Goal: Information Seeking & Learning: Learn about a topic

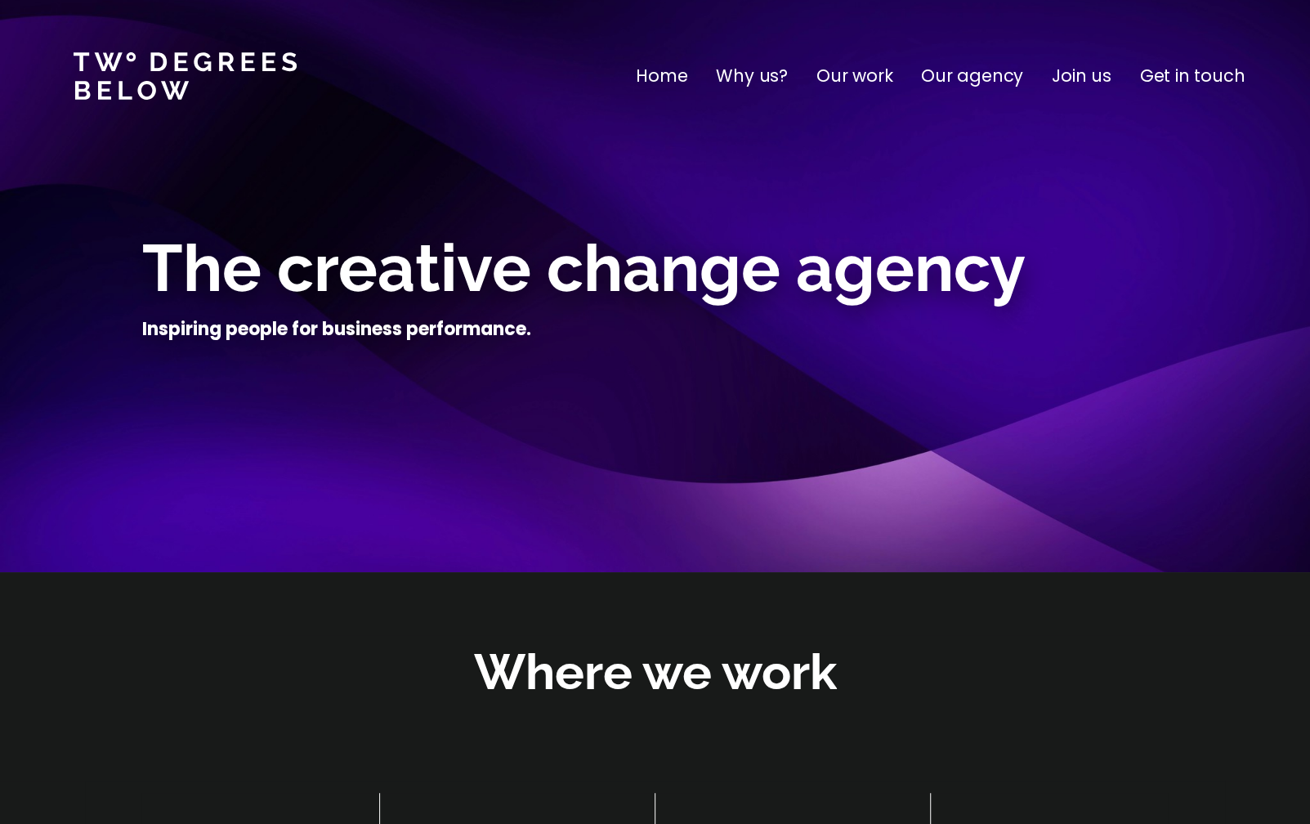
click at [877, 79] on p "Our work" at bounding box center [854, 76] width 76 height 26
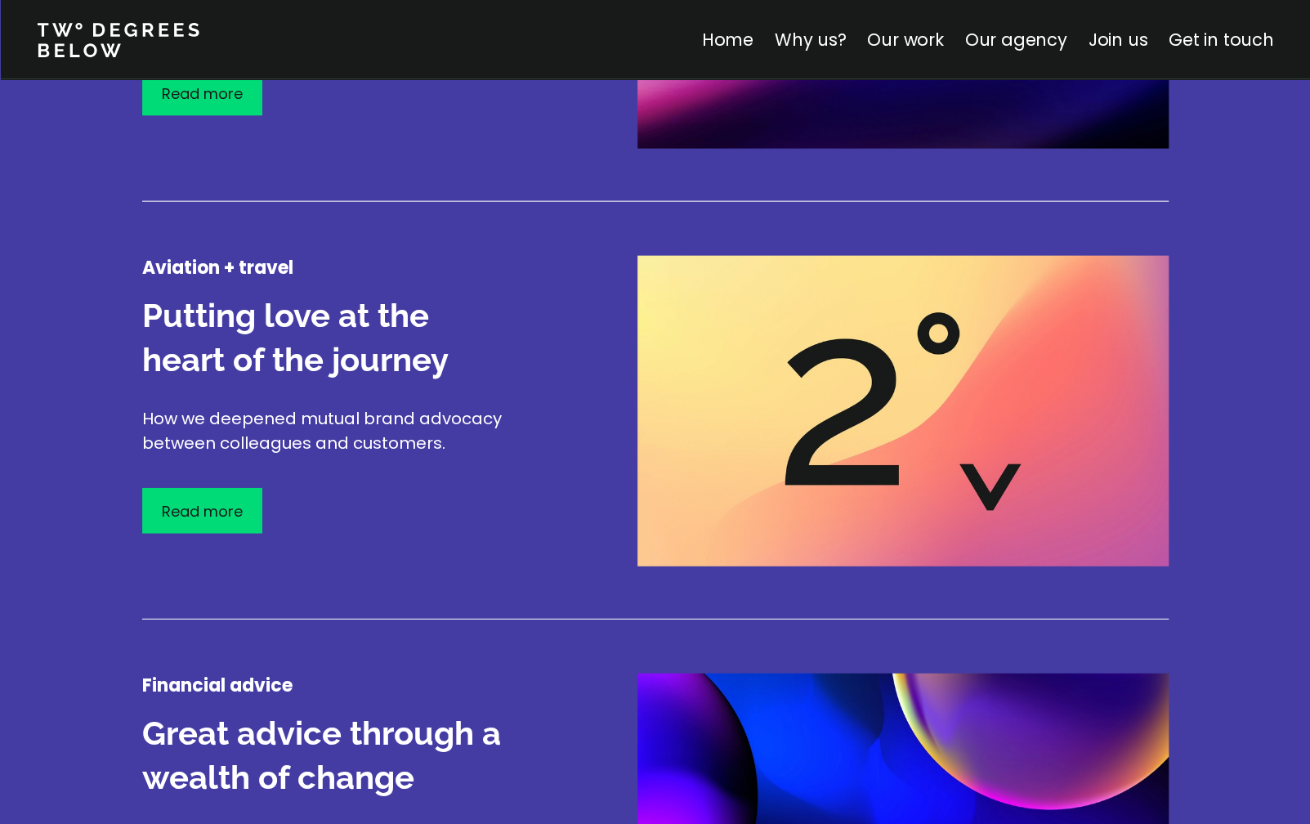
scroll to position [1915, 0]
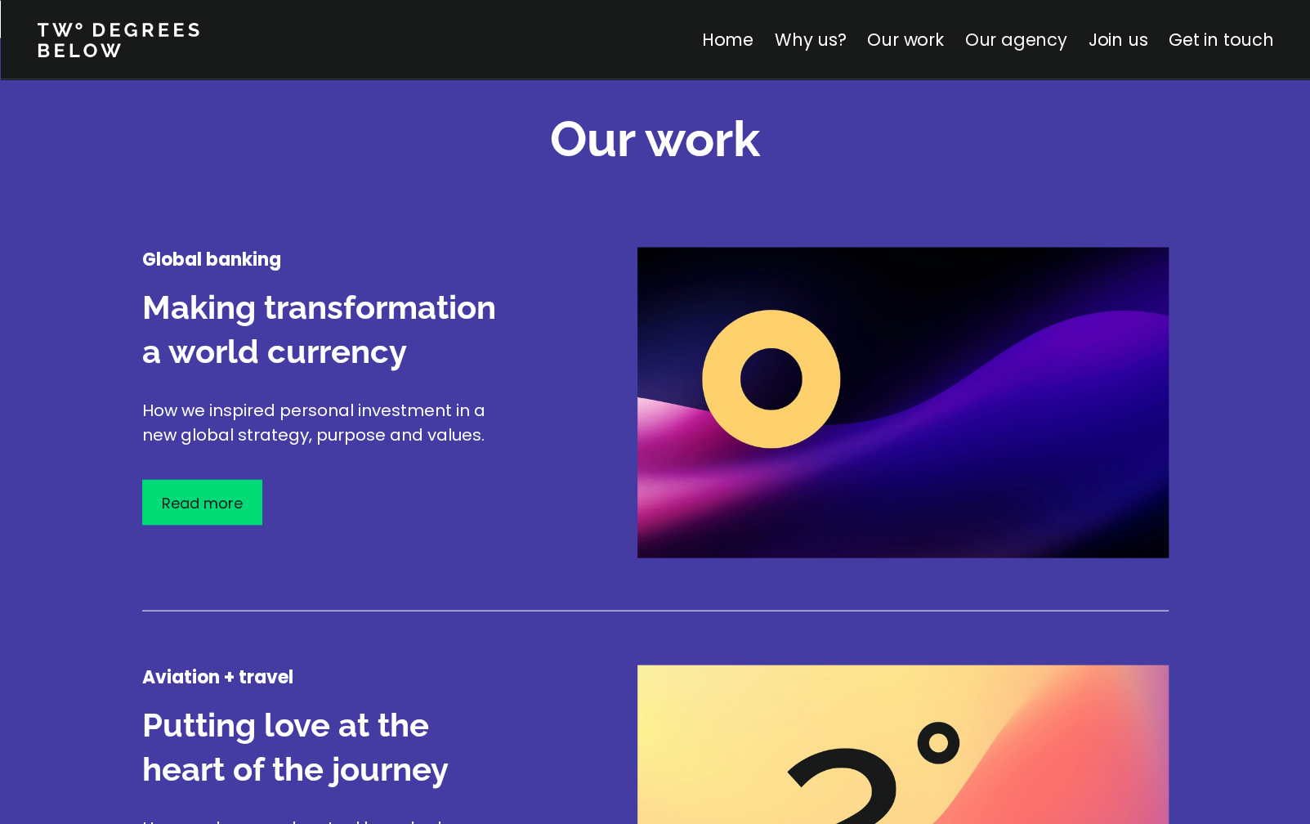
click at [1030, 38] on link "Our agency" at bounding box center [1015, 40] width 102 height 24
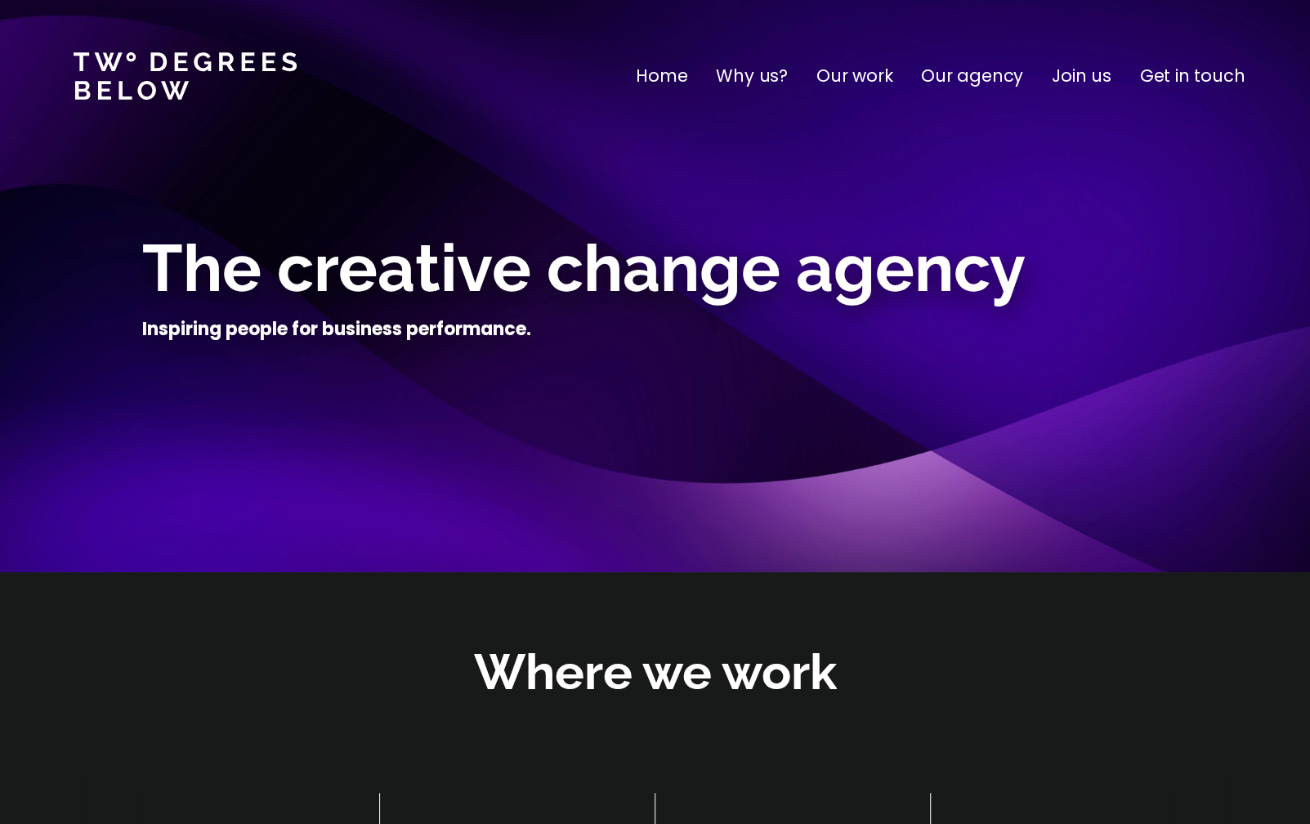
click at [856, 69] on p "Our work" at bounding box center [854, 76] width 76 height 26
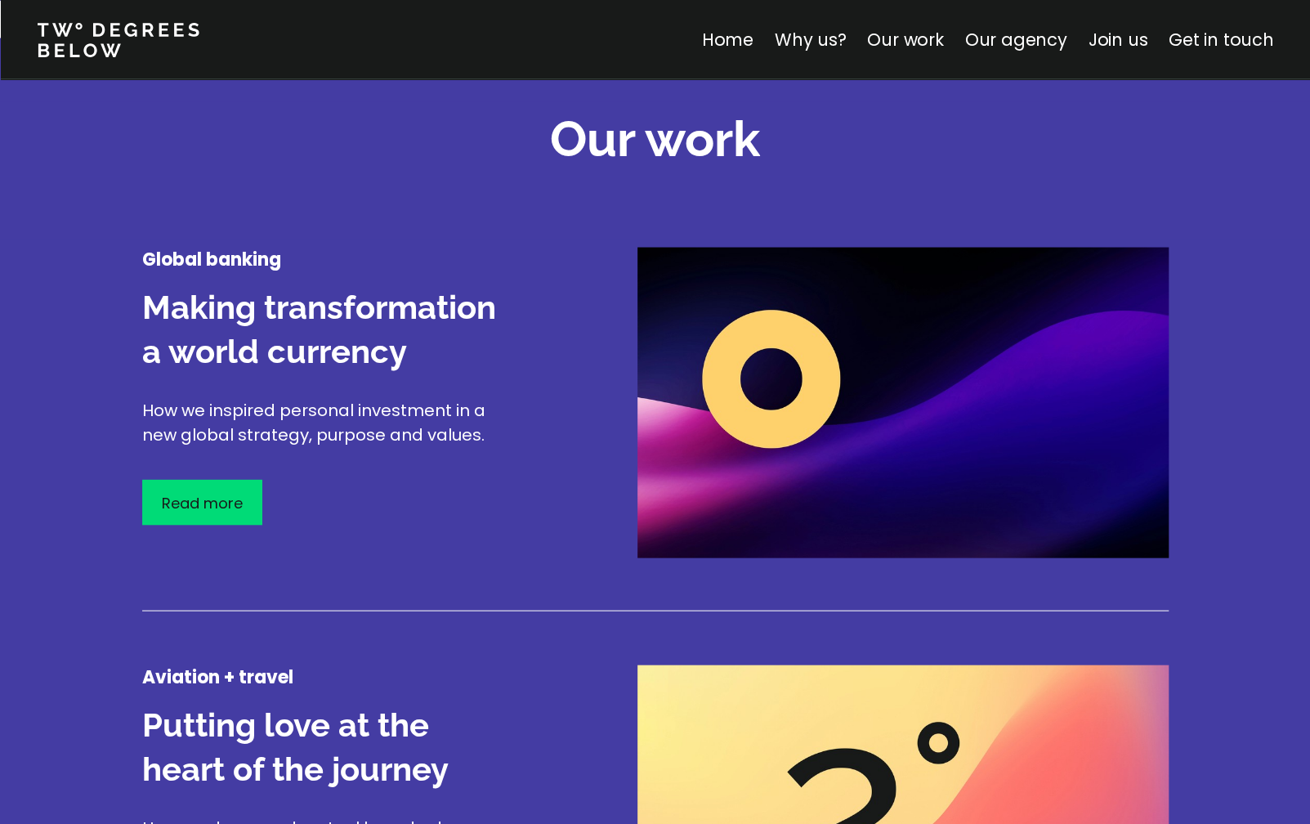
scroll to position [2078, 0]
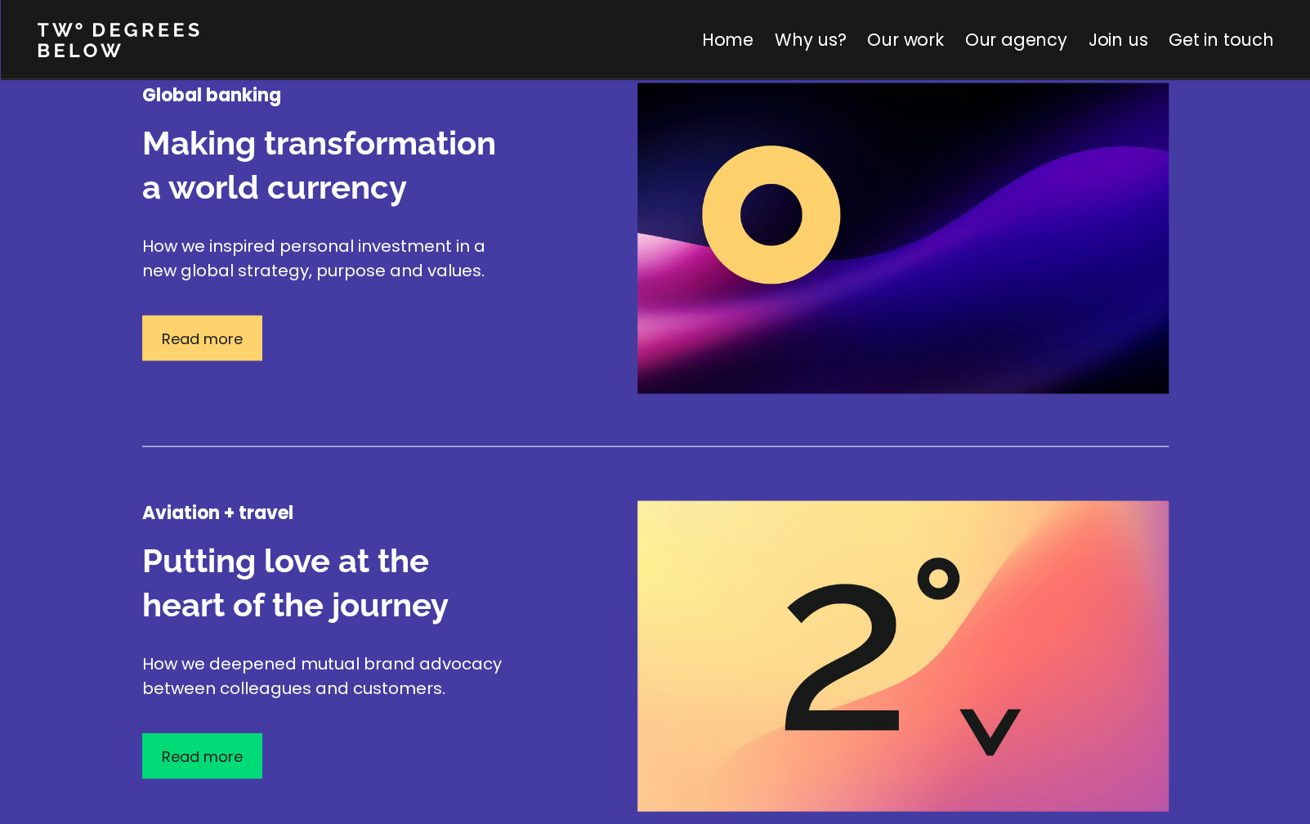
click at [196, 341] on p "Read more" at bounding box center [202, 339] width 81 height 22
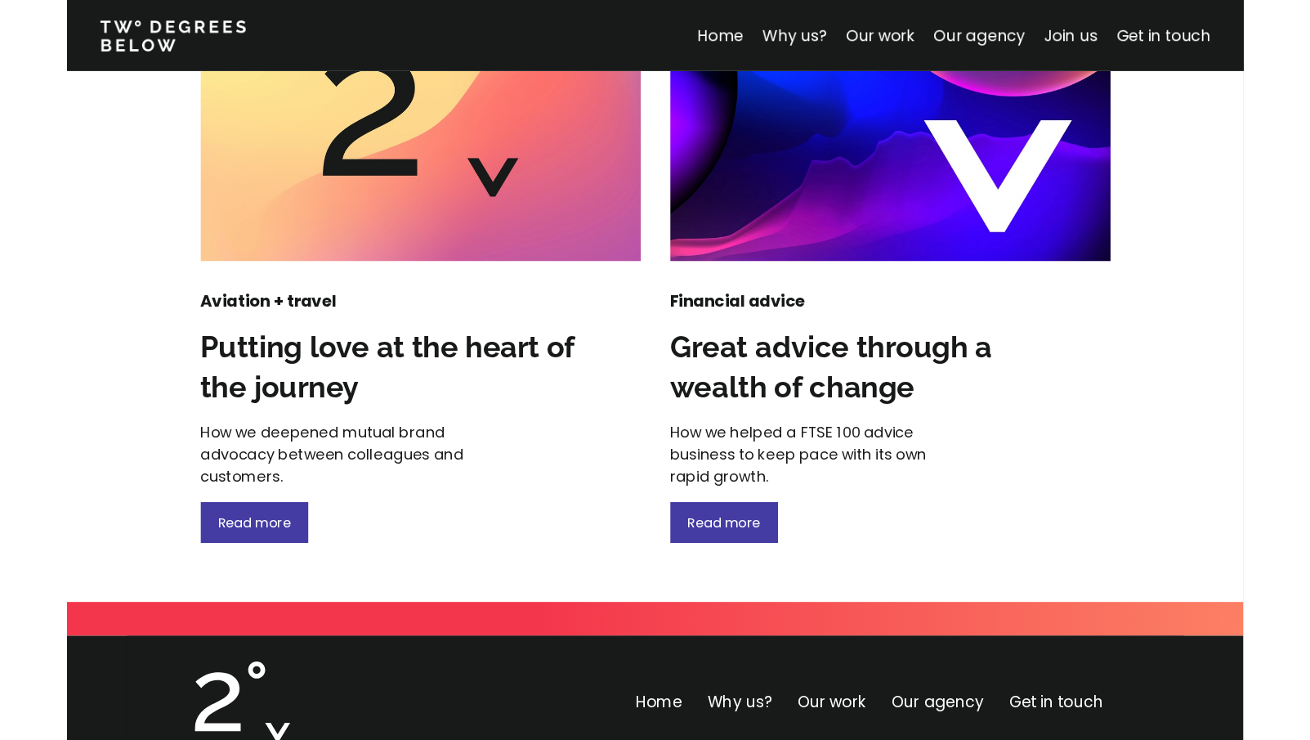
scroll to position [1961, 0]
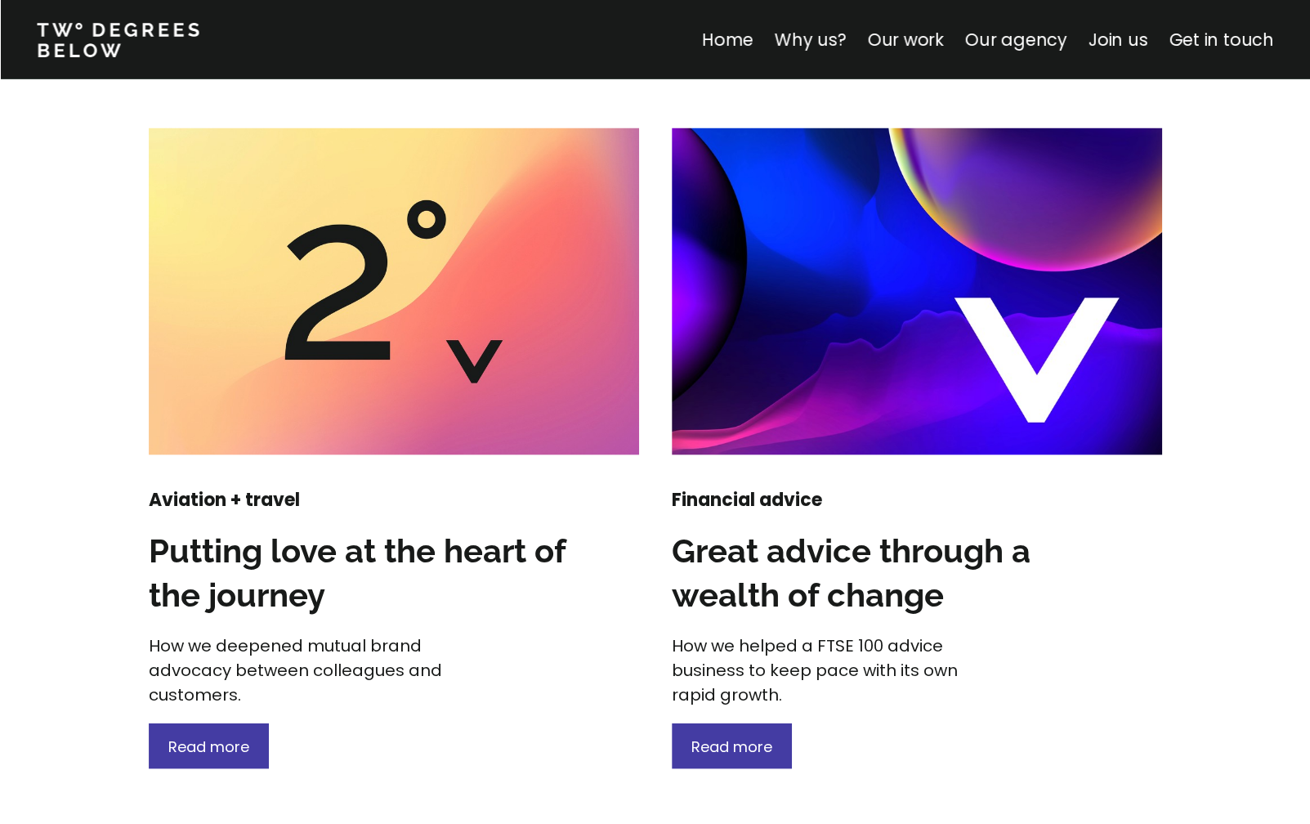
click at [557, 784] on div at bounding box center [655, 800] width 1310 height 65
click at [534, 782] on div at bounding box center [655, 800] width 1310 height 65
click at [572, 793] on div at bounding box center [655, 800] width 1310 height 65
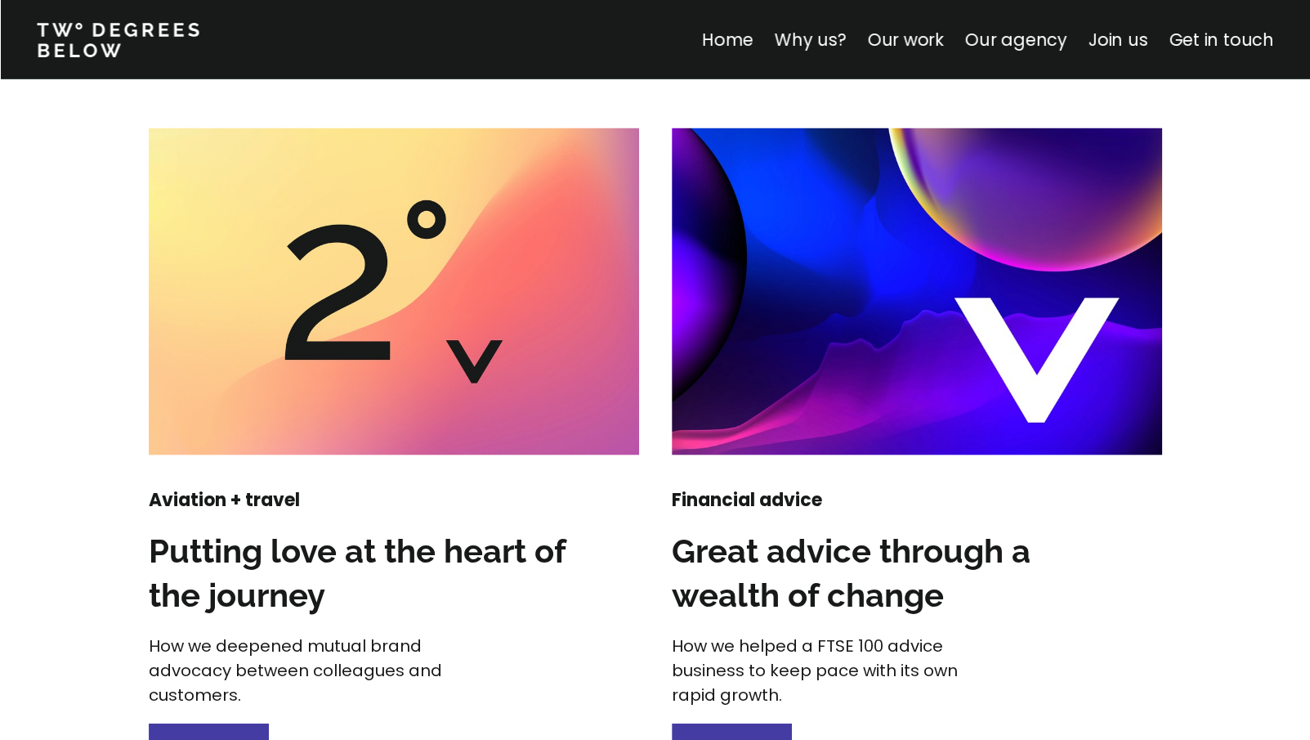
click at [1229, 316] on div "Aviation + travel Putting love at the heart of the journey How we deepened mutu…" at bounding box center [655, 447] width 1310 height 641
click at [1223, 333] on div "Aviation + travel Putting love at the heart of the journey How we deepened mutu…" at bounding box center [655, 447] width 1310 height 641
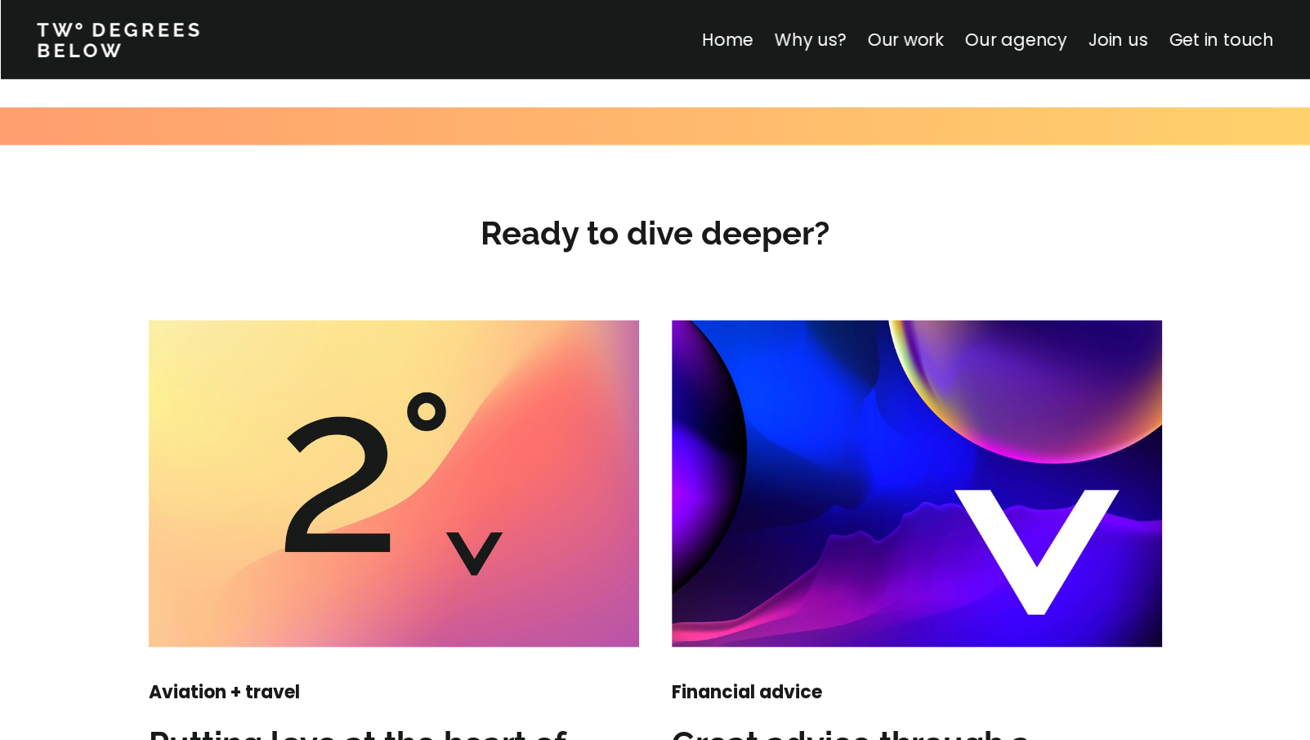
scroll to position [1851, 0]
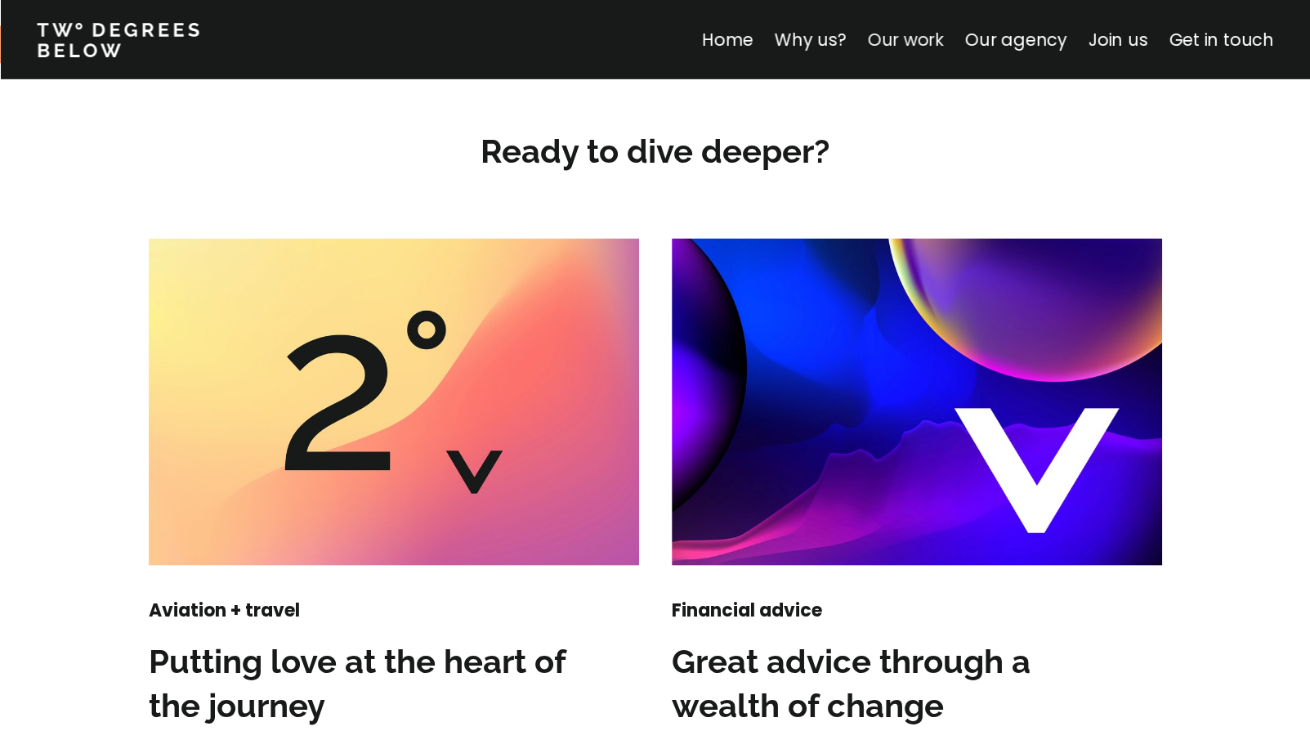
click at [936, 46] on link "Our work" at bounding box center [905, 40] width 76 height 24
